Goal: Task Accomplishment & Management: Manage account settings

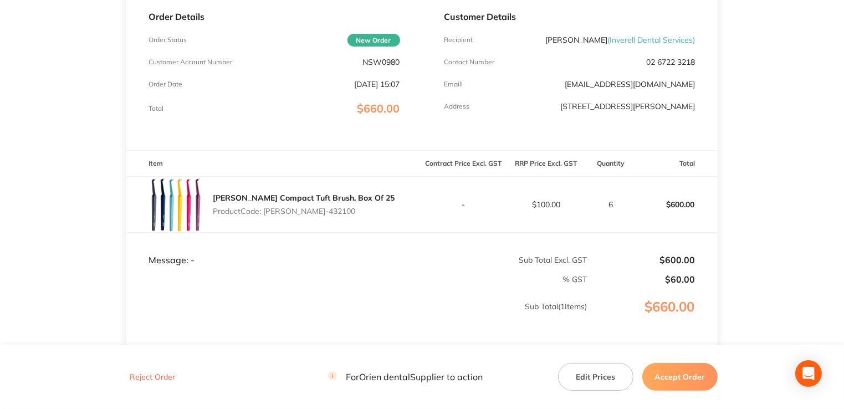
scroll to position [111, 0]
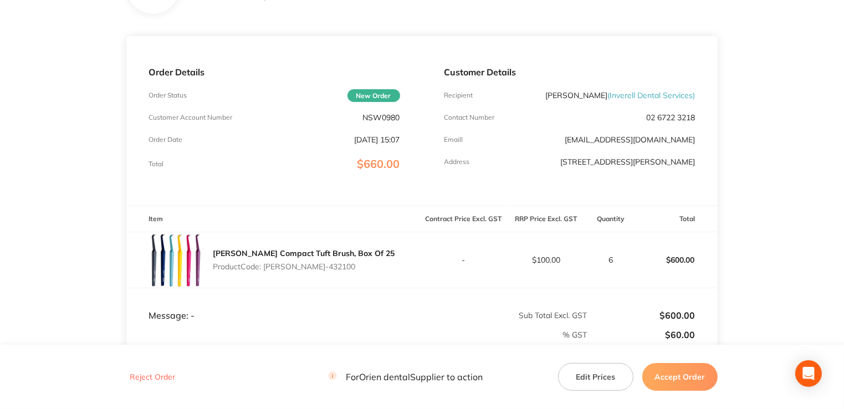
click at [378, 121] on p "NSW0980" at bounding box center [381, 117] width 37 height 9
copy p "NSW0980"
click at [446, 265] on td "-" at bounding box center [463, 260] width 83 height 56
drag, startPoint x: 327, startPoint y: 267, endPoint x: 265, endPoint y: 265, distance: 61.5
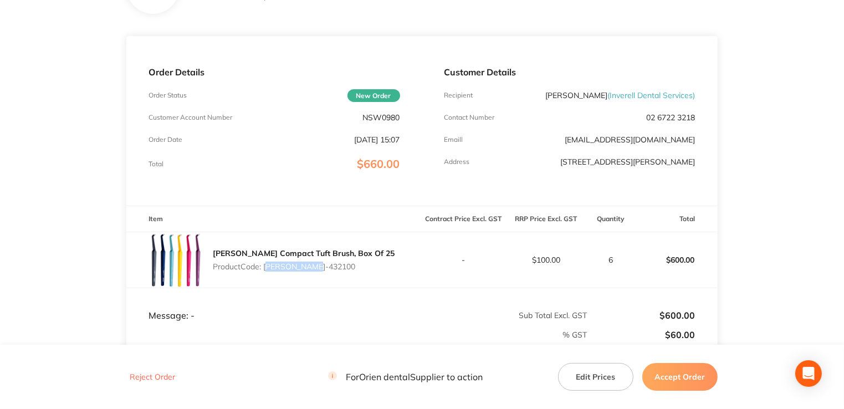
click at [265, 265] on p "Product Code: [PERSON_NAME]-432100" at bounding box center [304, 266] width 182 height 9
copy p "[PERSON_NAME]-432100"
click at [383, 119] on p "NSW0980" at bounding box center [381, 117] width 37 height 9
drag, startPoint x: 383, startPoint y: 119, endPoint x: 317, endPoint y: 214, distance: 116.7
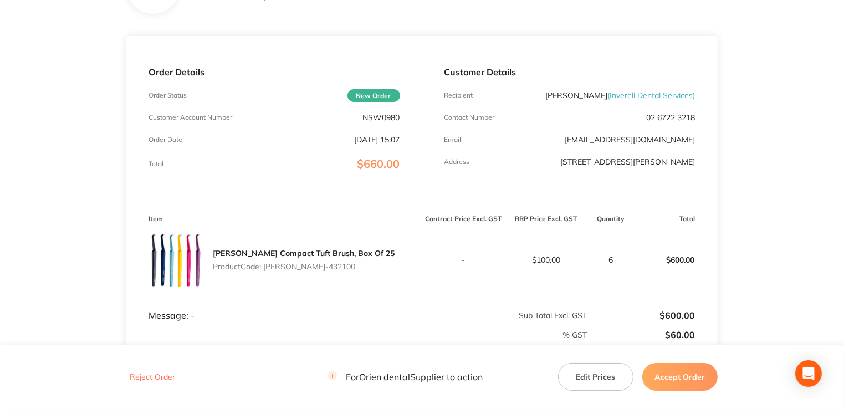
click at [309, 232] on div "[PERSON_NAME] Compact Tuft Brush, Box Of 25 Product Code: [PERSON_NAME]-432100" at bounding box center [273, 259] width 295 height 55
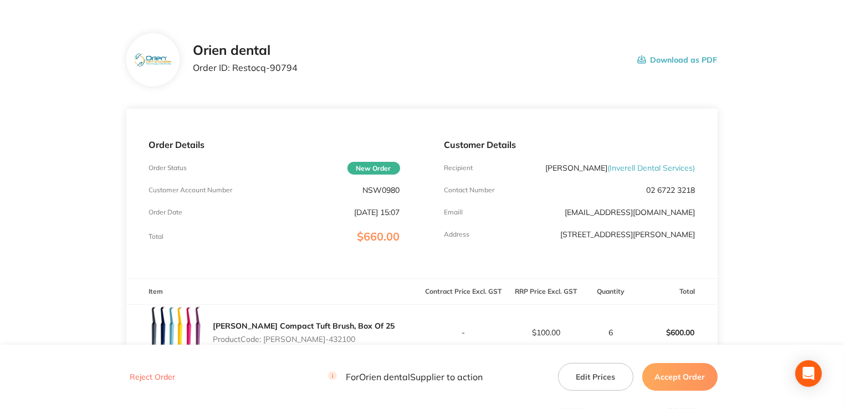
scroll to position [0, 0]
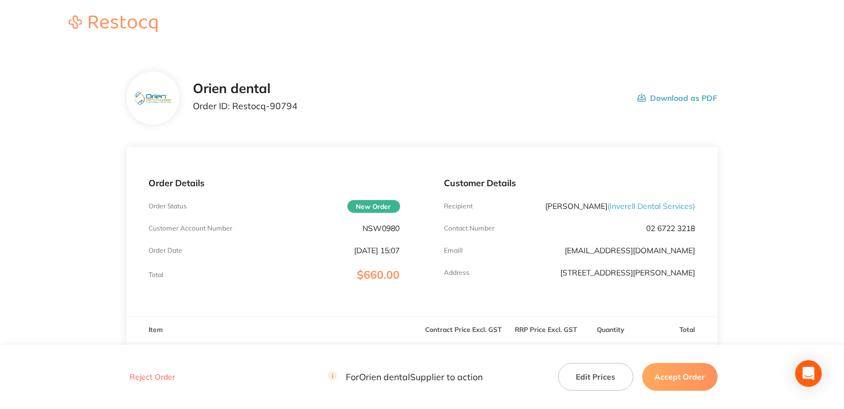
click at [286, 126] on section "Orien dental Order ID: Restocq- 90794 Download as PDF Order Details Order Statu…" at bounding box center [421, 327] width 591 height 556
click at [279, 104] on p "Order ID: Restocq- 90794" at bounding box center [245, 106] width 105 height 10
copy p "90794"
click at [679, 376] on button "Accept Order" at bounding box center [679, 377] width 75 height 28
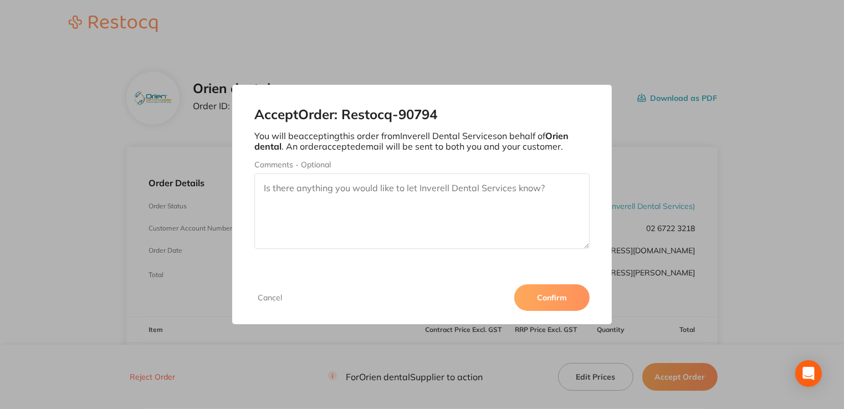
click at [556, 308] on button "Confirm" at bounding box center [551, 297] width 75 height 27
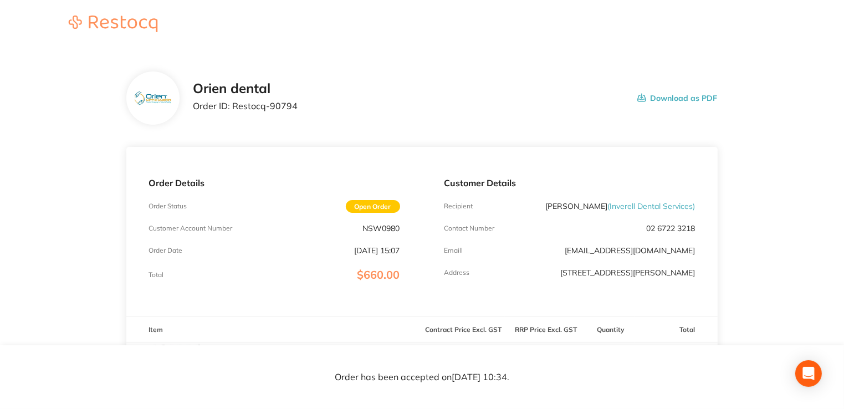
click at [495, 300] on div "Customer Details Recipient [PERSON_NAME] ( Inverell Dental Services ) Contact N…" at bounding box center [569, 232] width 295 height 170
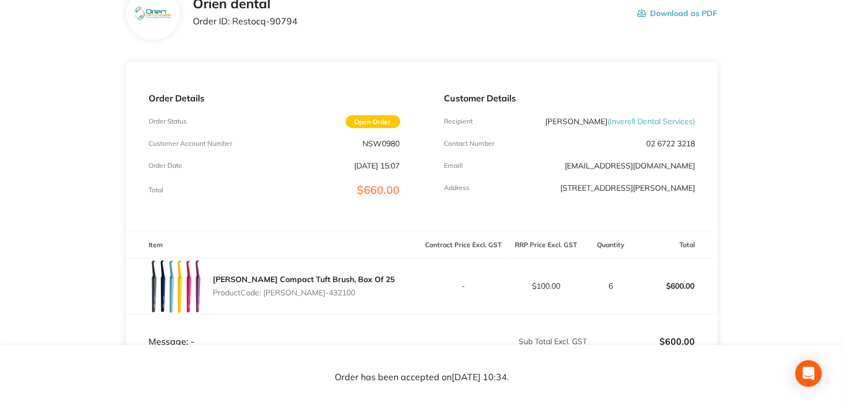
scroll to position [38, 0]
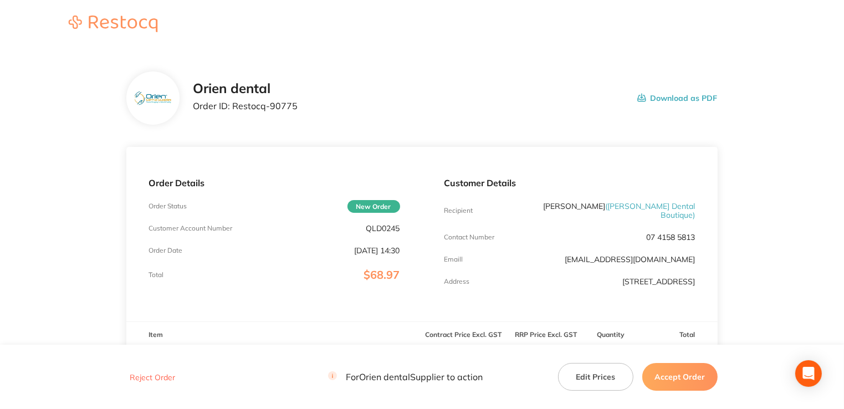
click at [385, 238] on div "Order Details Order Status New Order Customer Account Number QLD0245 Order Date…" at bounding box center [273, 234] width 295 height 175
click at [387, 231] on p "QLD0245" at bounding box center [383, 228] width 34 height 9
copy p "QLD0245"
click at [282, 116] on div "Orien dental Order ID: Restocq- 90775 Download as PDF" at bounding box center [421, 97] width 591 height 53
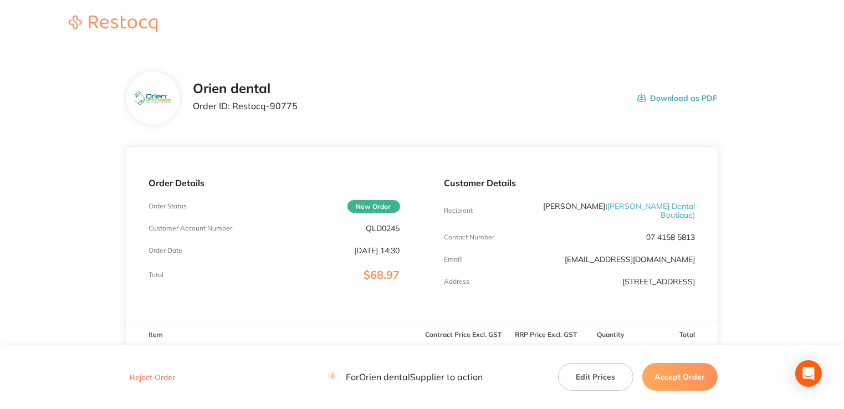
click at [282, 109] on p "Order ID: Restocq- 90775" at bounding box center [245, 106] width 105 height 10
drag, startPoint x: 282, startPoint y: 109, endPoint x: 269, endPoint y: 105, distance: 13.3
copy p "90775"
click at [519, 110] on div "Orien dental Order ID: Restocq- 90775 Download as PDF" at bounding box center [455, 98] width 524 height 34
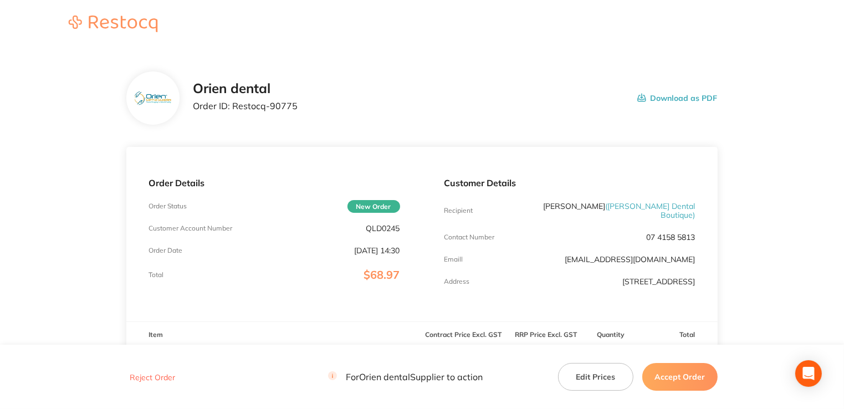
click at [467, 121] on div "Orien dental Order ID: Restocq- 90775 Download as PDF" at bounding box center [421, 97] width 591 height 53
drag, startPoint x: 458, startPoint y: 106, endPoint x: 439, endPoint y: 85, distance: 27.8
click at [439, 85] on div "Orien dental Order ID: Restocq- 90775 Download as PDF" at bounding box center [455, 98] width 524 height 34
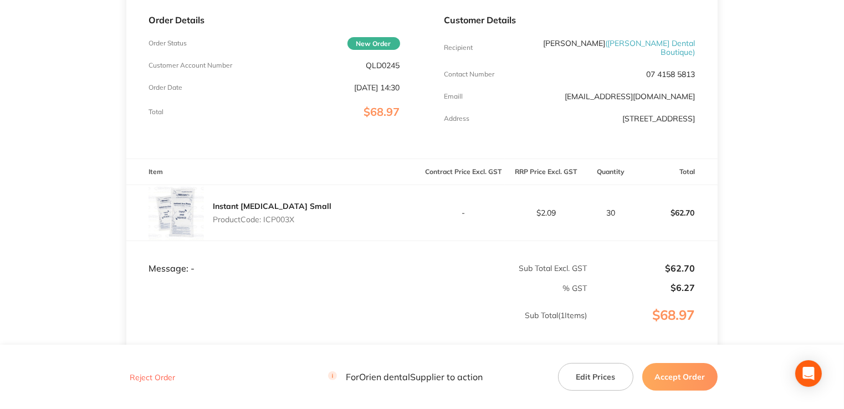
scroll to position [166, 0]
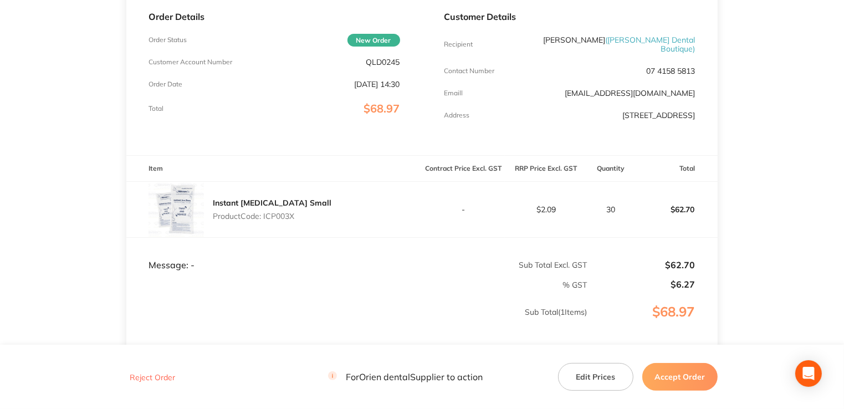
click at [283, 213] on p "Product Code: ICP003X" at bounding box center [272, 216] width 119 height 9
copy p "ICP003X"
click at [681, 368] on button "Accept Order" at bounding box center [679, 377] width 75 height 28
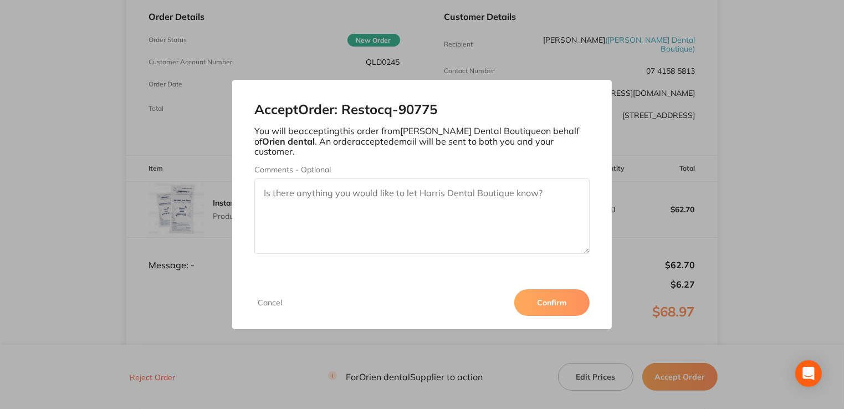
click at [552, 303] on button "Confirm" at bounding box center [551, 302] width 75 height 27
